Goal: Task Accomplishment & Management: Use online tool/utility

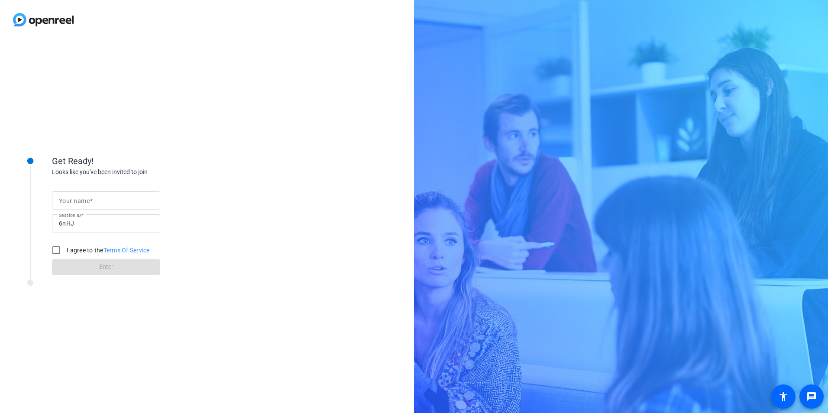
click at [98, 199] on input "Your name" at bounding box center [106, 200] width 94 height 10
type input "[PERSON_NAME]"
click at [55, 248] on input "I agree to the Terms Of Service" at bounding box center [56, 250] width 17 height 17
checkbox input "true"
click at [91, 264] on span at bounding box center [106, 267] width 108 height 21
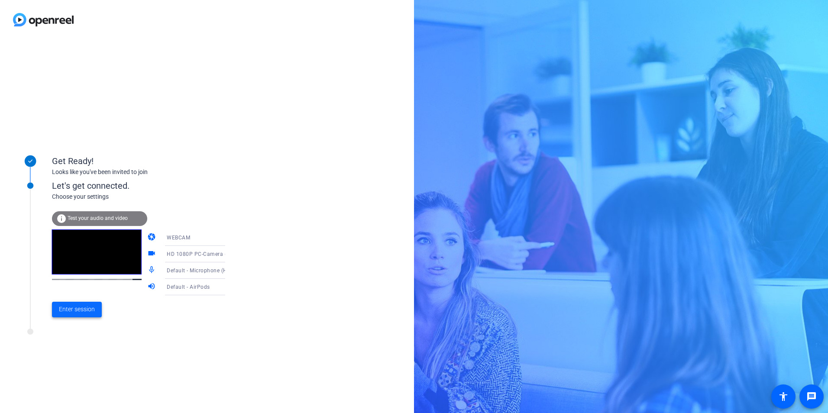
click at [77, 316] on span at bounding box center [77, 309] width 50 height 21
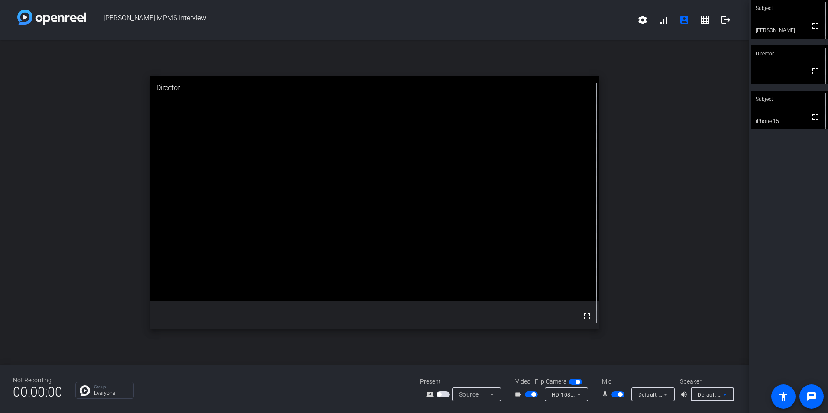
click at [407, 389] on div "Default - AirPods" at bounding box center [709, 394] width 25 height 11
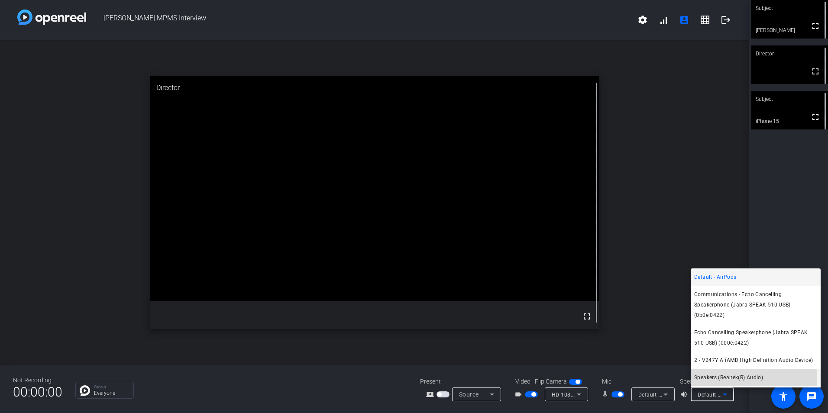
click at [407, 380] on span "Speakers (Realtek(R) Audio)" at bounding box center [728, 377] width 69 height 10
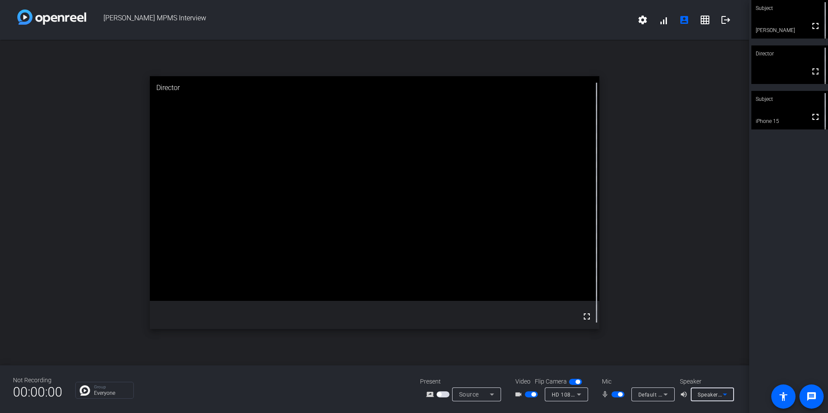
click at [407, 392] on icon at bounding box center [724, 394] width 10 height 10
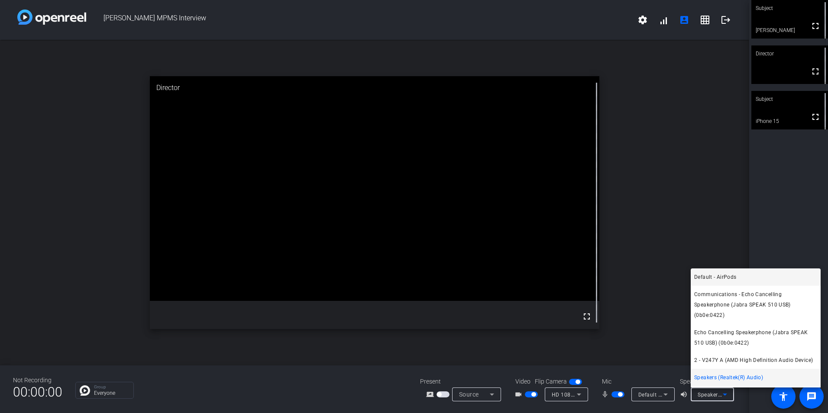
click at [407, 281] on span "Default - AirPods" at bounding box center [715, 277] width 42 height 10
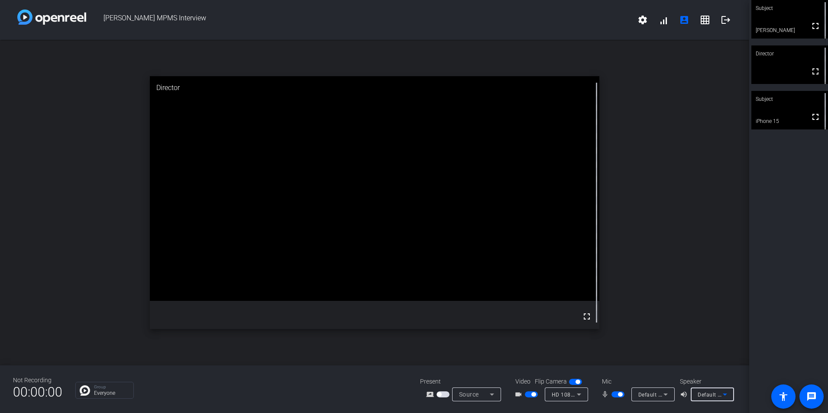
click at [407, 393] on span "Default - AirPods" at bounding box center [718, 394] width 43 height 7
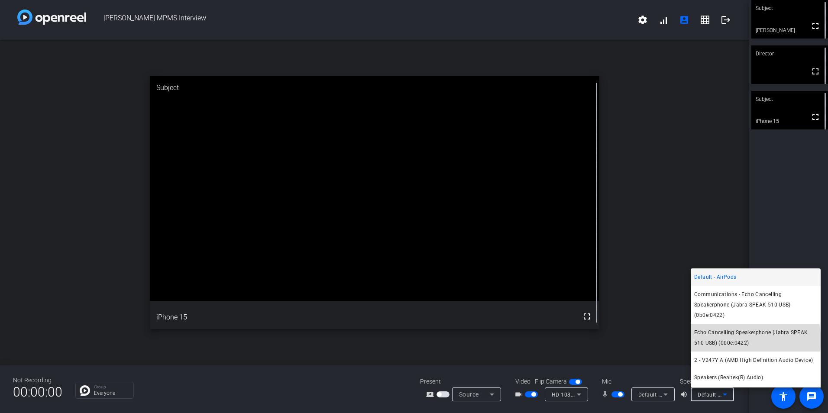
click at [407, 340] on span "Echo Cancelling Speakerphone (Jabra SPEAK 510 USB) (0b0e:0422)" at bounding box center [755, 337] width 123 height 21
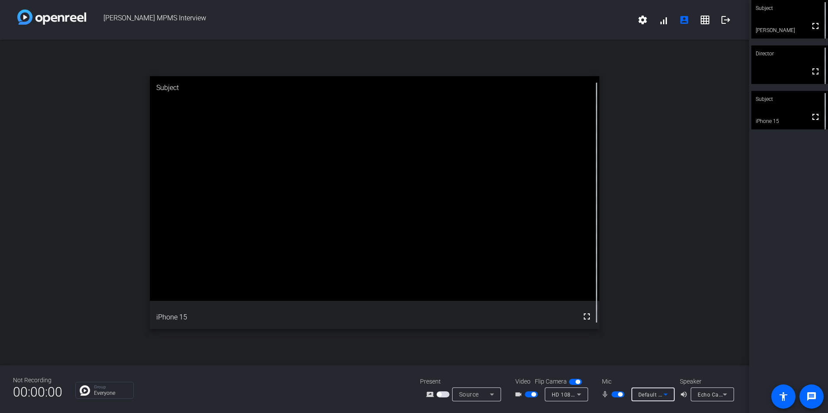
click at [407, 393] on span "Default - Microphone (HD 1080P PC-Camera audio) (0735:0269)" at bounding box center [720, 394] width 164 height 7
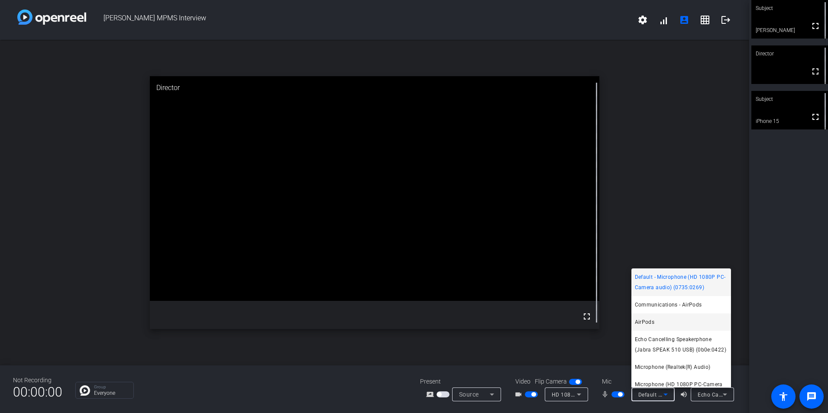
click at [407, 321] on mat-option "AirPods" at bounding box center [681, 321] width 100 height 17
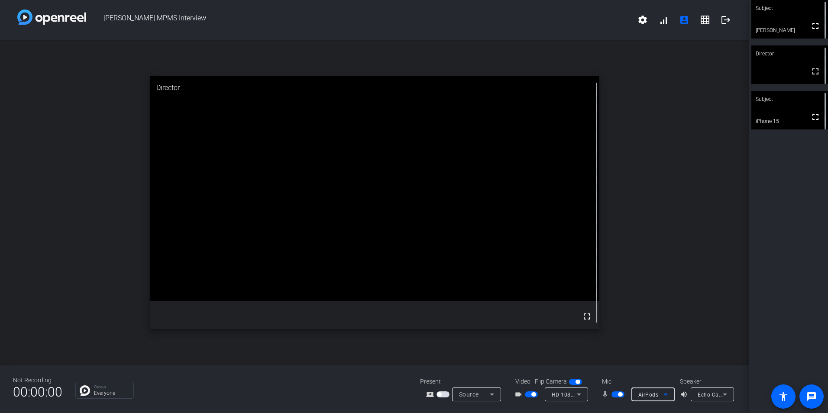
click at [407, 394] on span "Echo Cancelling Speakerphone (Jabra SPEAK 510 USB) (0b0e:0422)" at bounding box center [783, 394] width 173 height 7
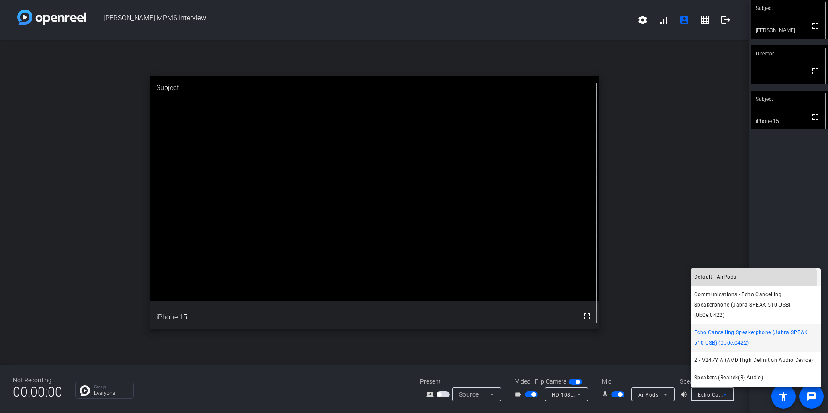
click at [407, 279] on mat-option "Default - AirPods" at bounding box center [755, 276] width 130 height 17
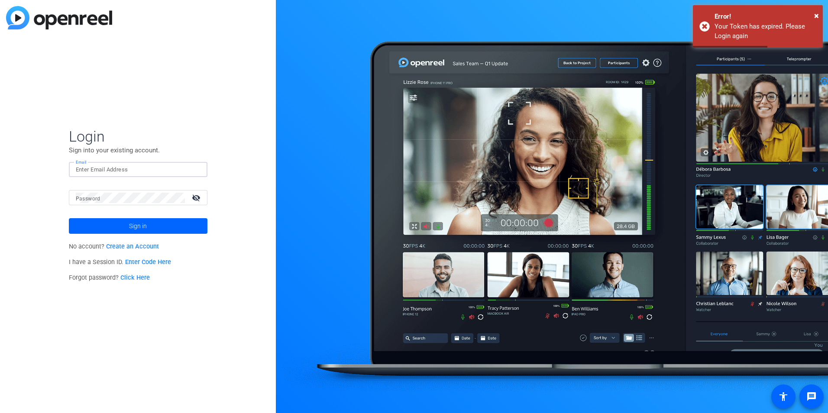
click at [110, 172] on input "Email" at bounding box center [138, 169] width 125 height 10
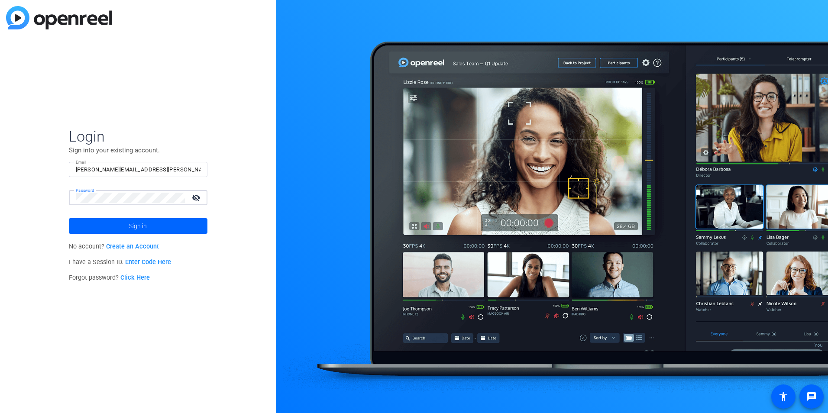
click at [69, 218] on button "Sign in" at bounding box center [138, 226] width 139 height 16
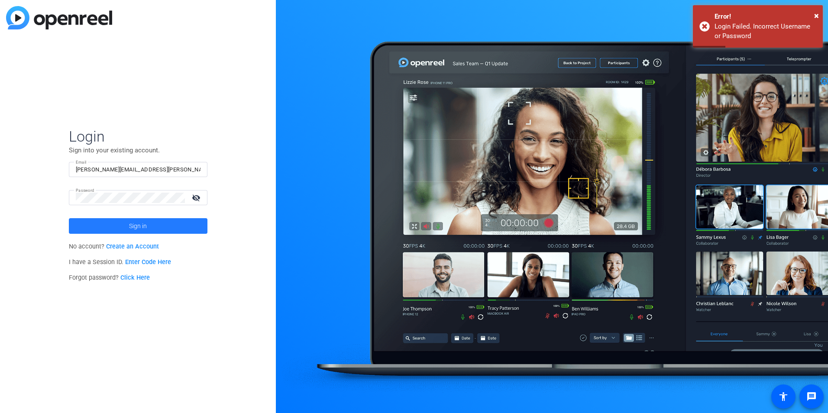
click at [138, 225] on span "Sign in" at bounding box center [138, 226] width 18 height 22
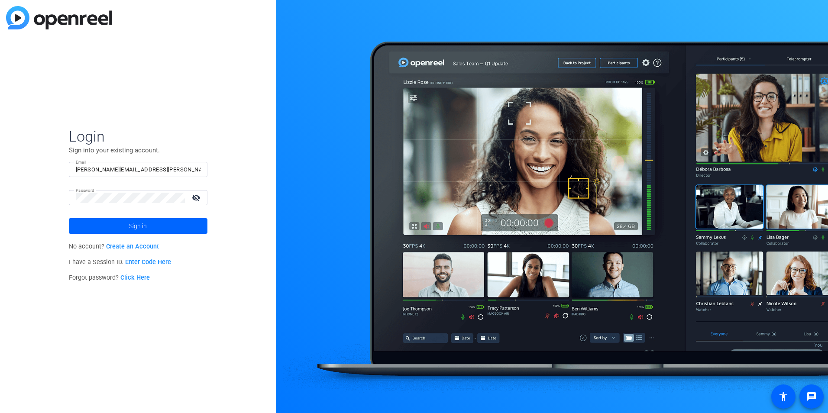
click at [199, 198] on mat-icon "visibility_off" at bounding box center [197, 197] width 21 height 13
click at [145, 225] on span "Sign in" at bounding box center [138, 226] width 18 height 22
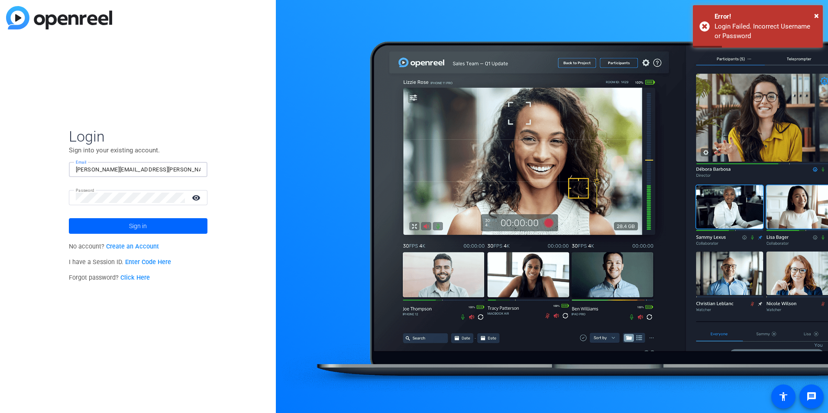
click at [146, 169] on input "morgan.nielsen@thermofisher.com" at bounding box center [138, 169] width 125 height 10
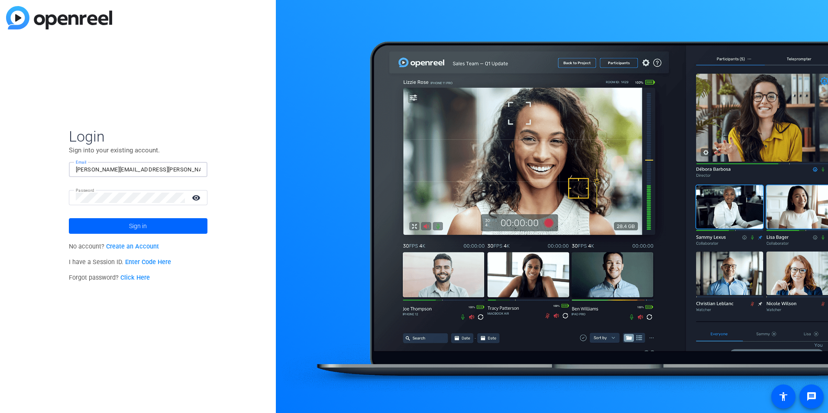
drag, startPoint x: 155, startPoint y: 168, endPoint x: 120, endPoint y: 170, distance: 35.6
click at [120, 170] on input "morgan.nielsen@thermofisher.com" at bounding box center [138, 169] width 125 height 10
type input "morgan.nielsen@ppd.com"
click at [69, 218] on button "Sign in" at bounding box center [138, 226] width 139 height 16
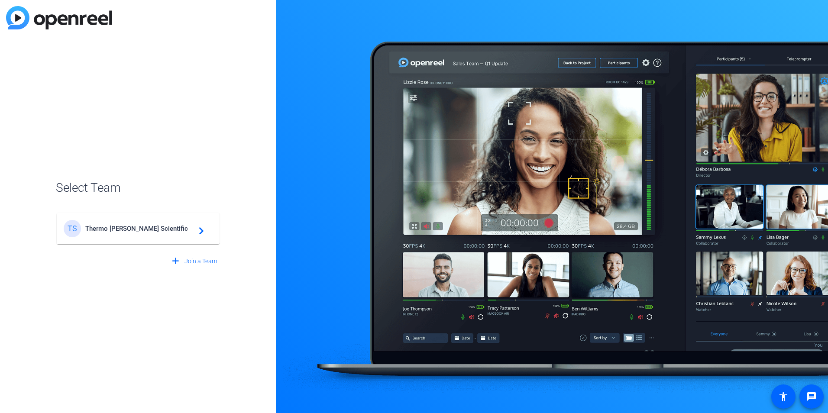
click at [122, 239] on mat-card-content "TS Thermo Fisher Scientific navigate_next" at bounding box center [138, 228] width 163 height 31
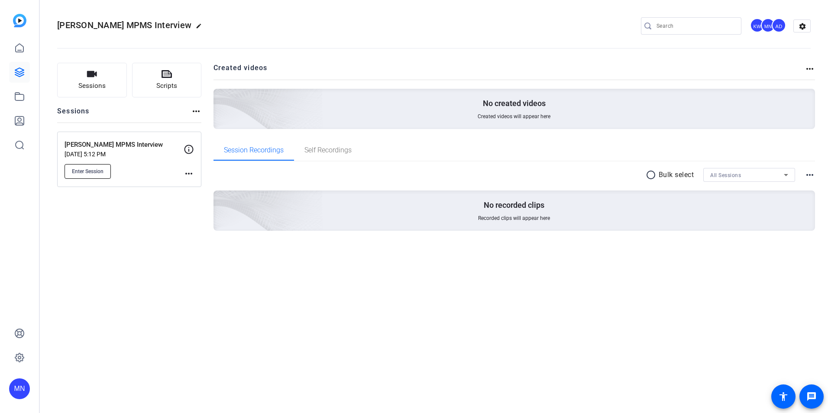
click at [90, 174] on span "Enter Session" at bounding box center [88, 171] width 32 height 7
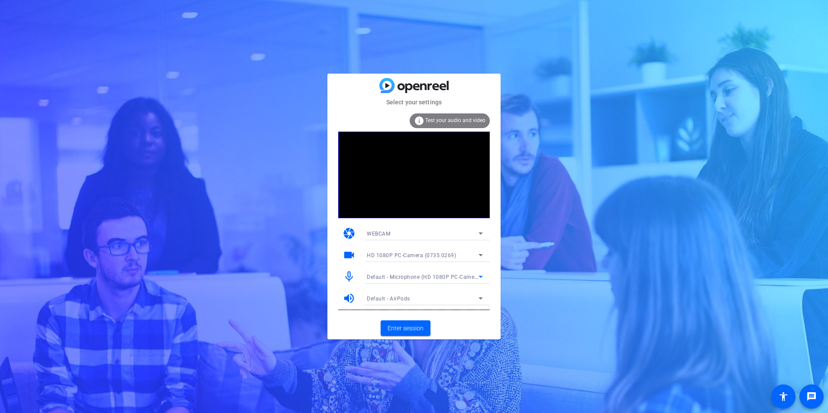
click at [409, 274] on span "Default - Microphone (HD 1080P PC-Camera audio) (0735:0269)" at bounding box center [449, 276] width 164 height 7
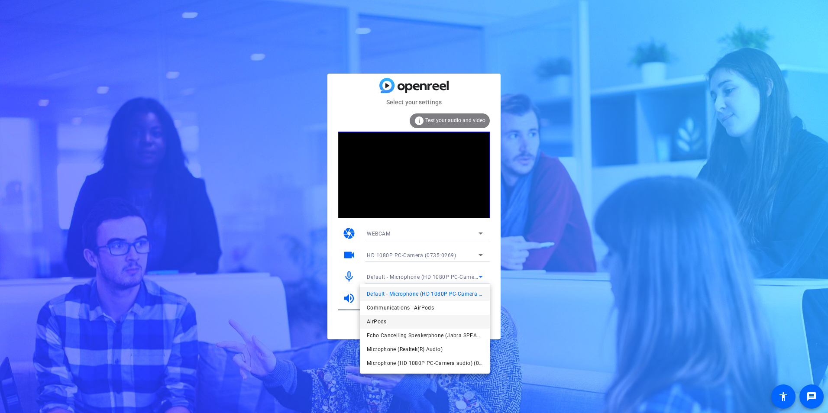
click at [385, 319] on span "AirPods" at bounding box center [377, 321] width 20 height 10
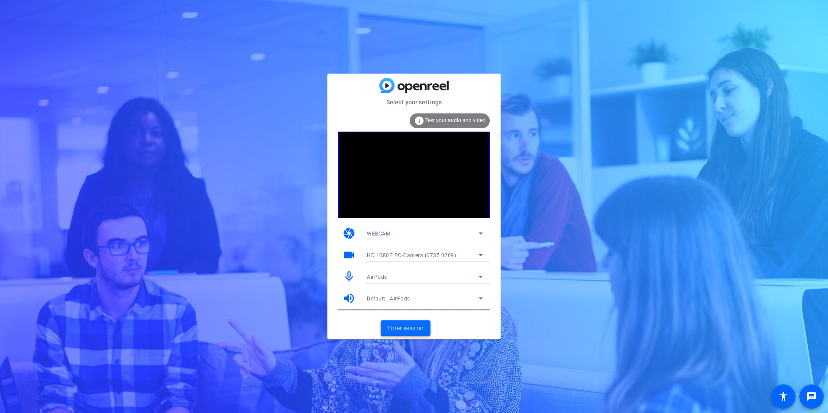
click at [395, 326] on span "Enter session" at bounding box center [405, 328] width 36 height 9
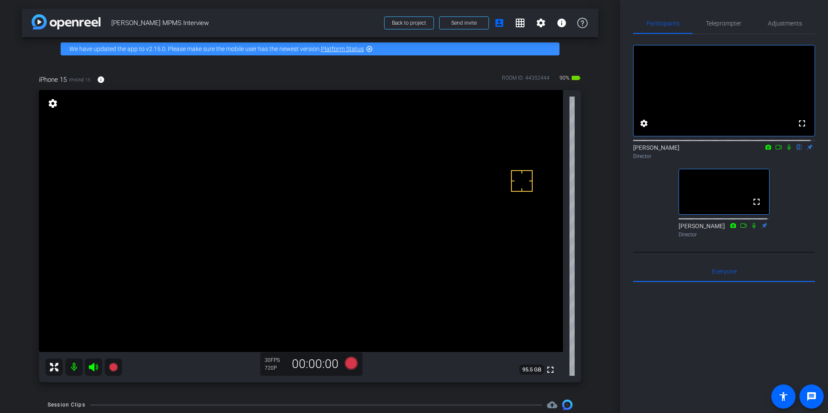
click at [785, 150] on icon at bounding box center [788, 147] width 7 height 6
type input "Default title 2401"
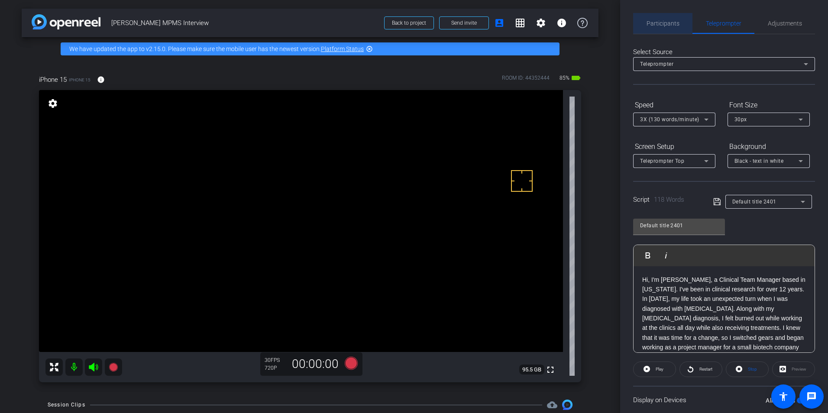
click at [673, 20] on span "Participants" at bounding box center [662, 23] width 33 height 6
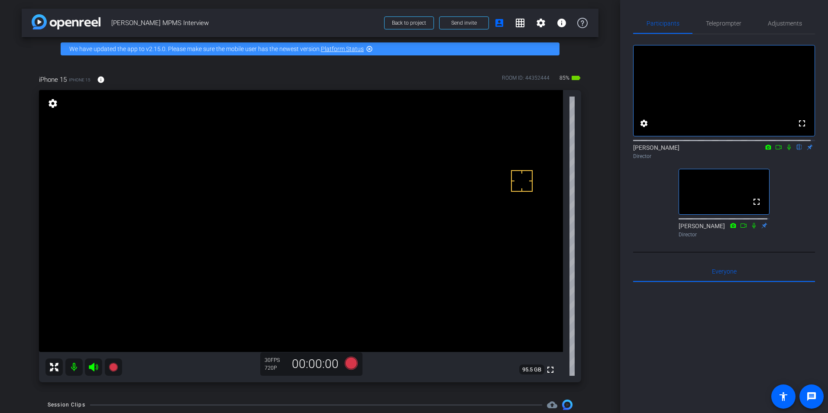
click at [785, 150] on icon at bounding box center [788, 147] width 7 height 6
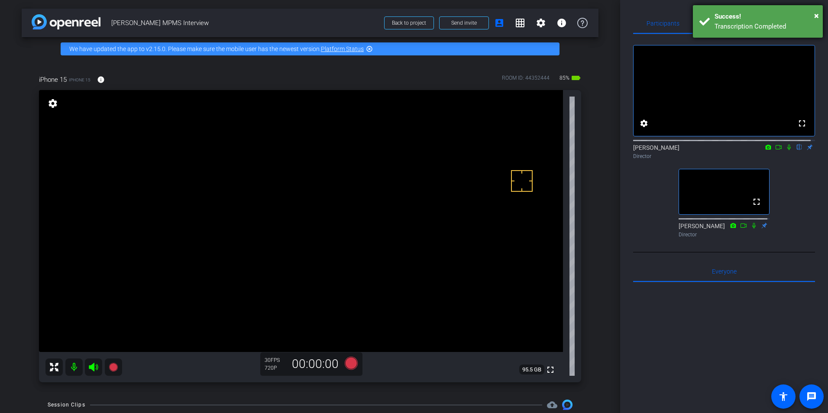
click at [813, 15] on div "Success!" at bounding box center [765, 17] width 102 height 10
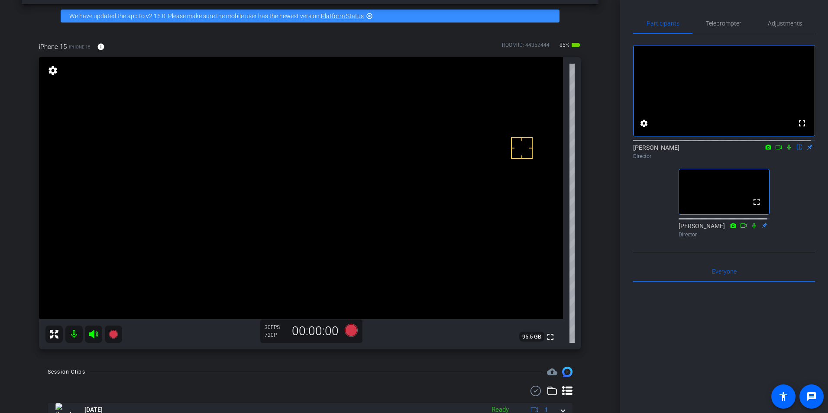
scroll to position [67, 0]
